Goal: Information Seeking & Learning: Learn about a topic

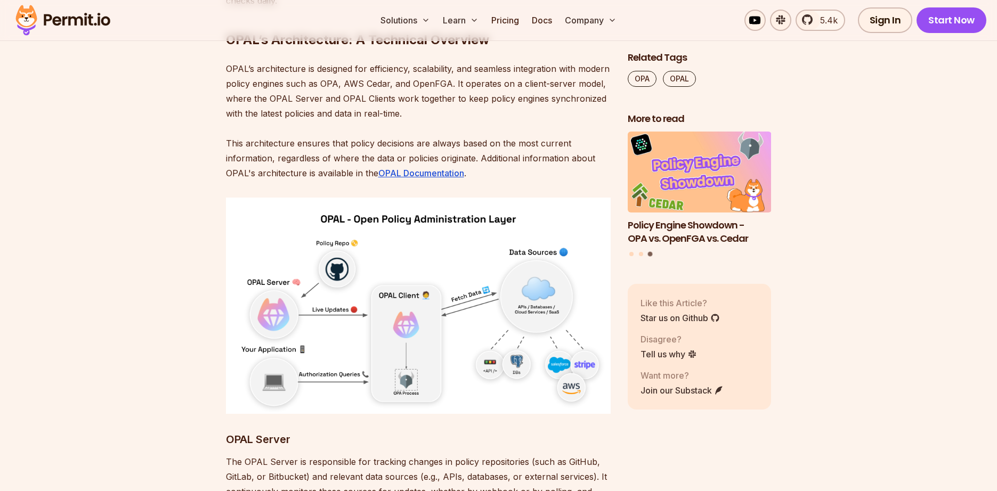
scroll to position [3894, 0]
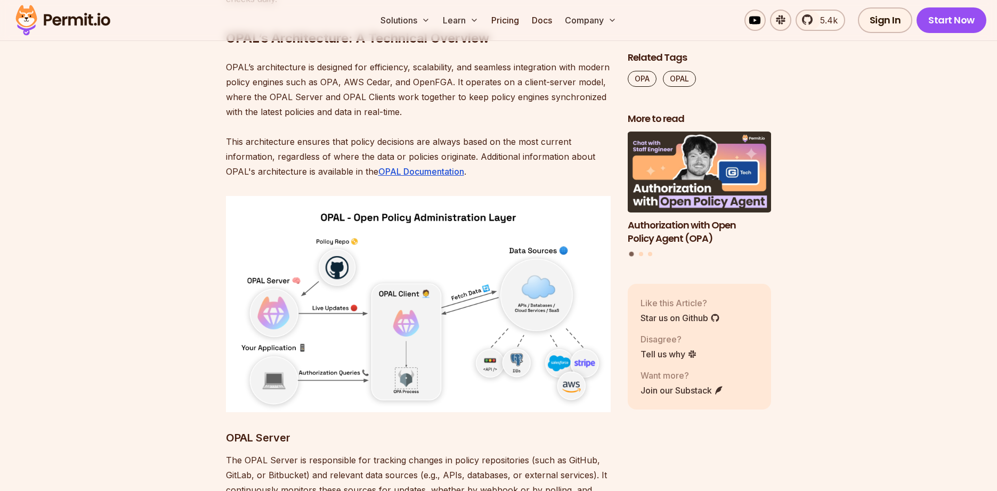
click at [451, 306] on img at bounding box center [418, 304] width 385 height 216
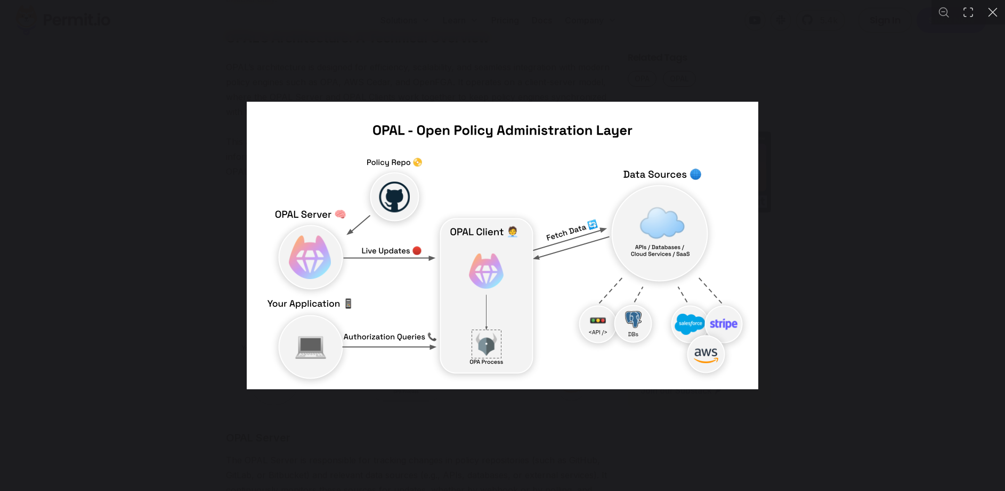
click at [450, 416] on div "You can close this modal content with the ESC key" at bounding box center [502, 245] width 1005 height 491
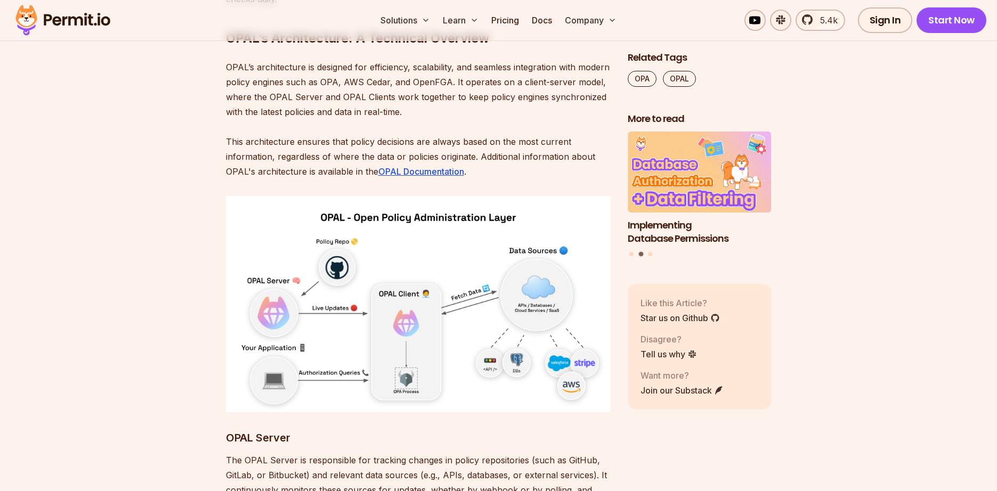
click at [497, 305] on img at bounding box center [418, 304] width 385 height 216
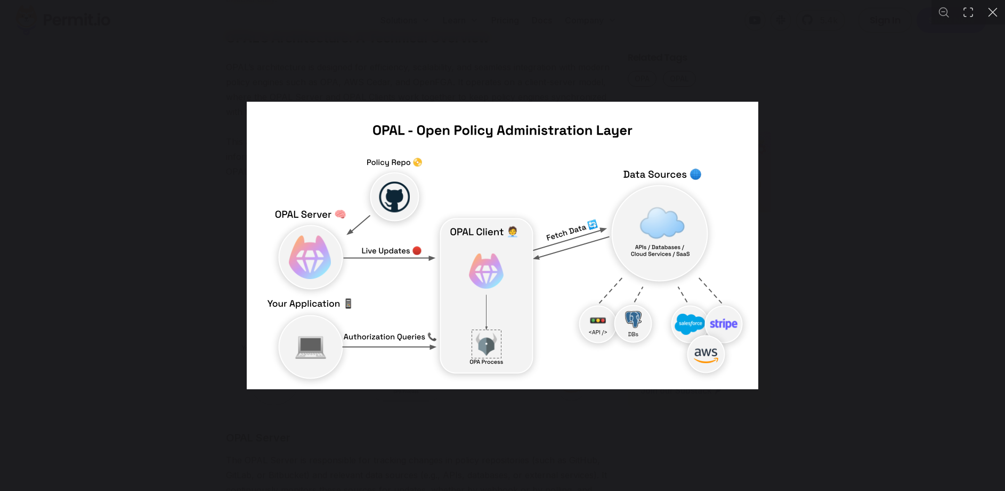
click at [495, 443] on div "You can close this modal content with the ESC key" at bounding box center [502, 245] width 1005 height 491
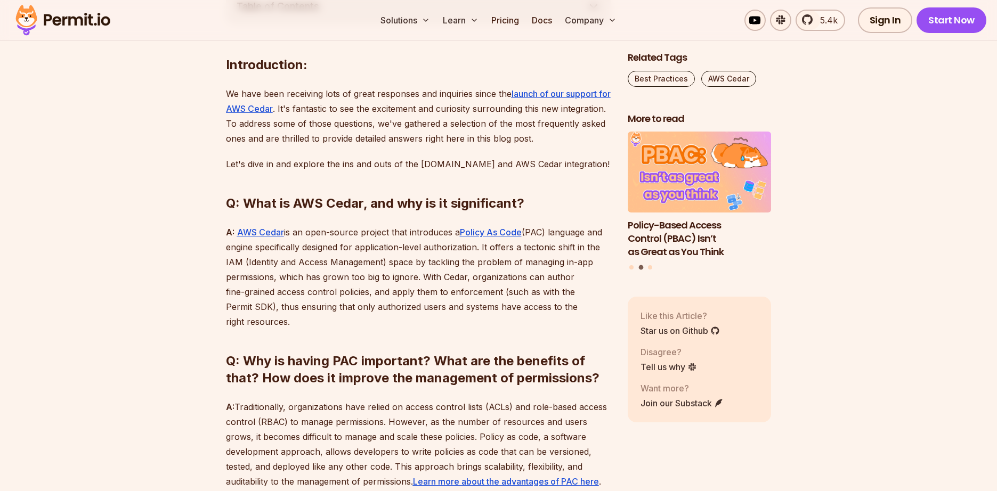
scroll to position [687, 0]
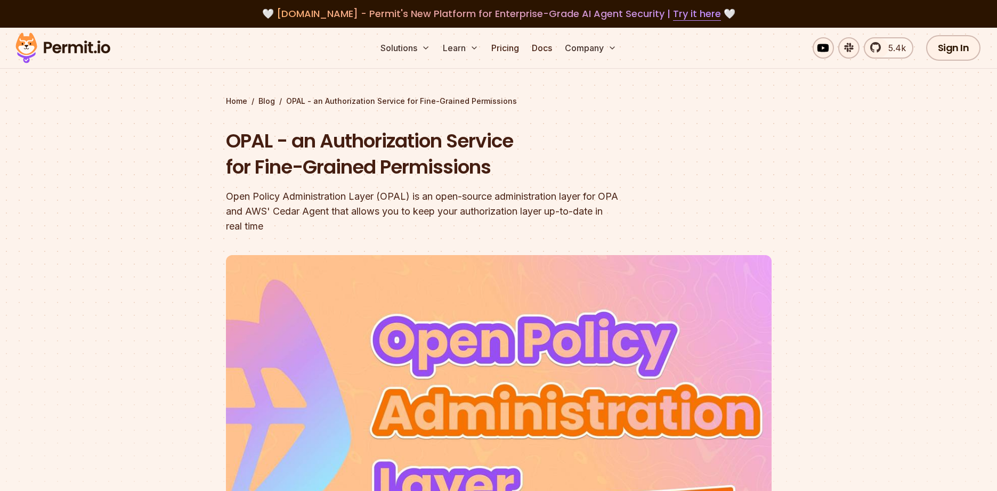
click at [875, 322] on div at bounding box center [498, 444] width 997 height 401
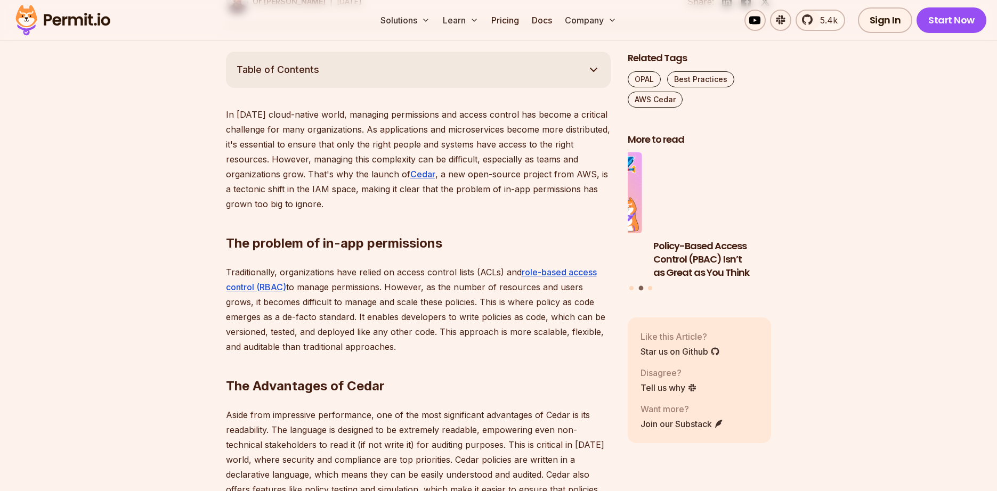
scroll to position [521, 0]
